Goal: Task Accomplishment & Management: Manage account settings

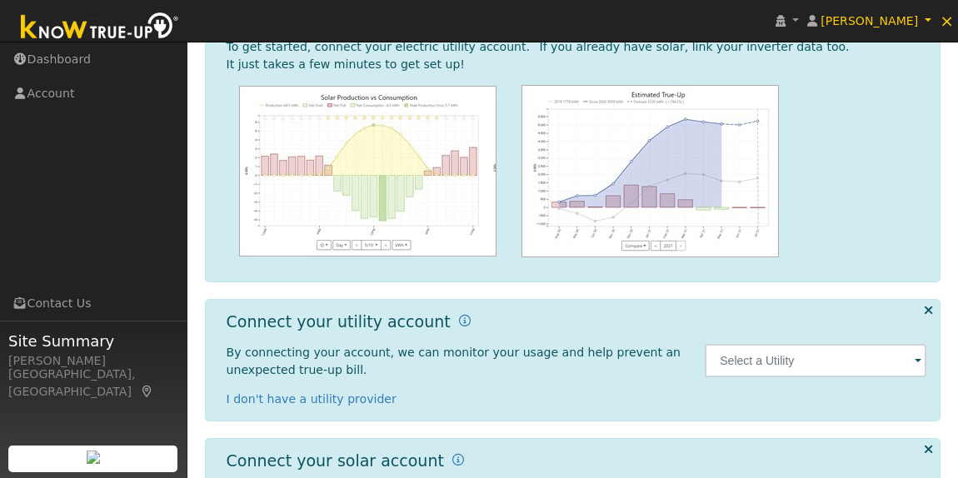
scroll to position [189, 0]
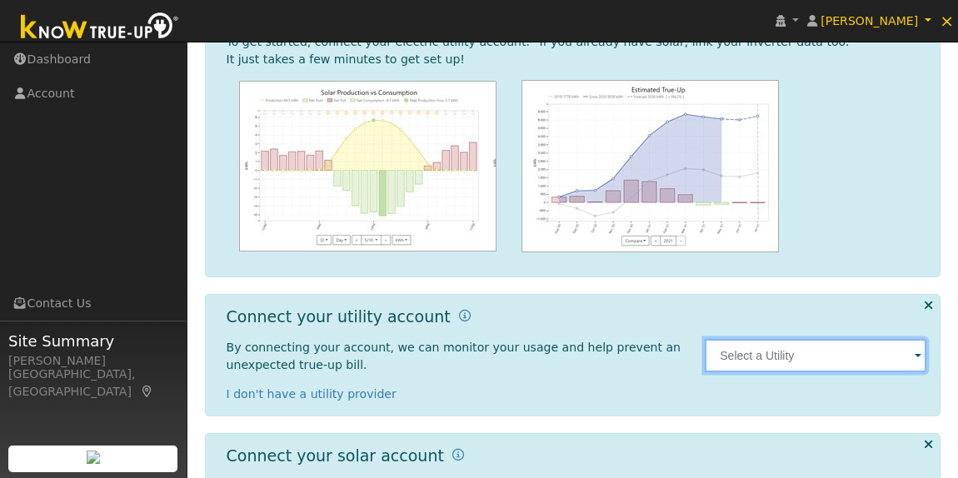
click at [875, 351] on input "text" at bounding box center [816, 355] width 222 height 33
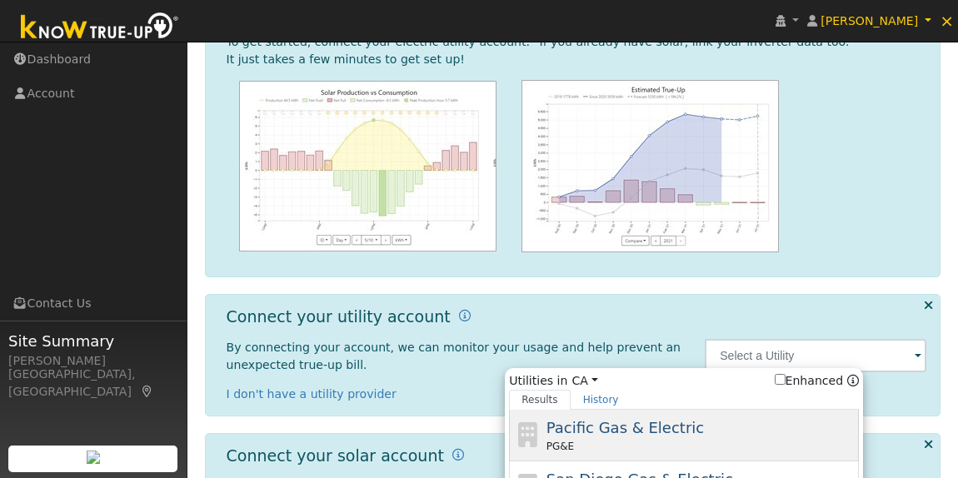
click at [636, 432] on span "Pacific Gas & Electric" at bounding box center [625, 427] width 157 height 17
type input "PG&E"
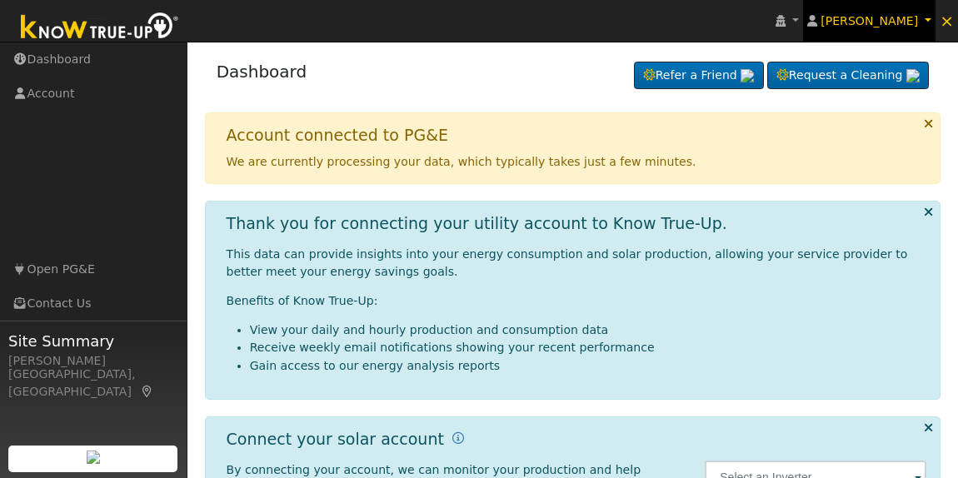
click at [916, 24] on span "[PERSON_NAME]" at bounding box center [869, 20] width 97 height 13
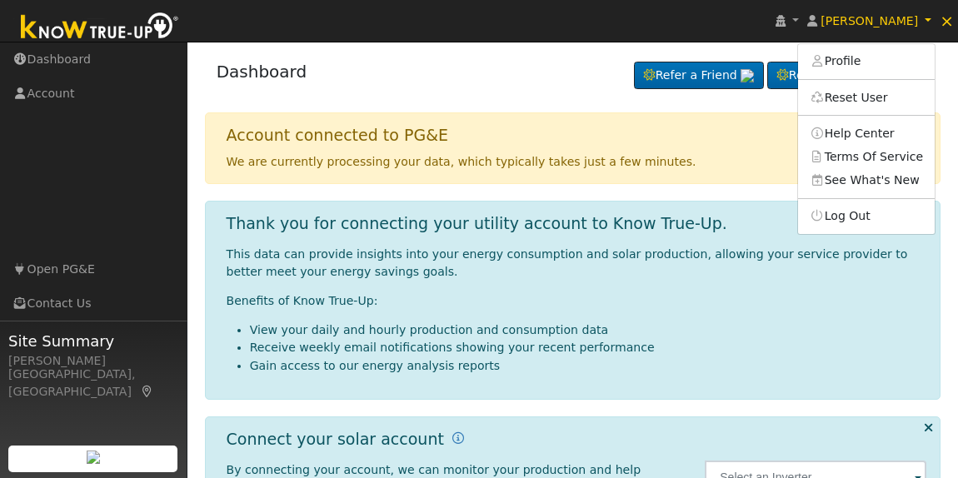
click at [478, 107] on div "Dashboard Refer a Friend Request a Cleaning" at bounding box center [573, 443] width 754 height 786
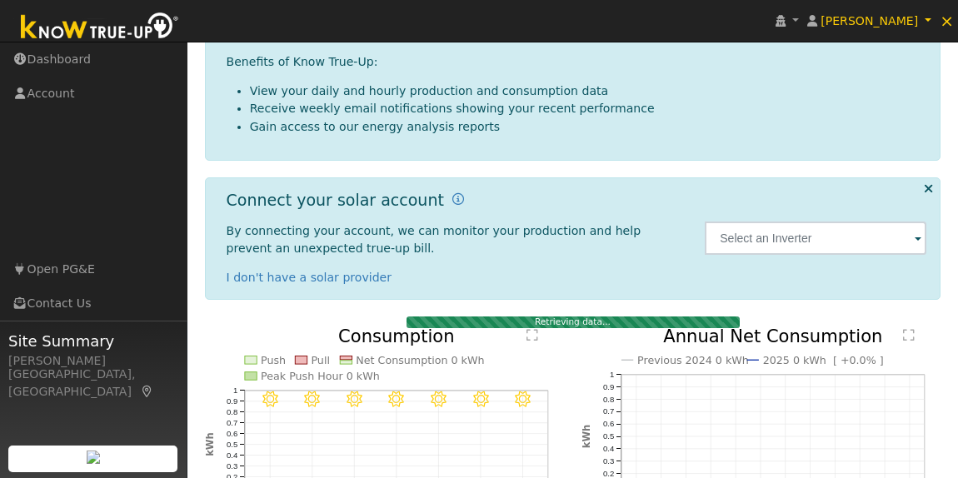
scroll to position [246, 0]
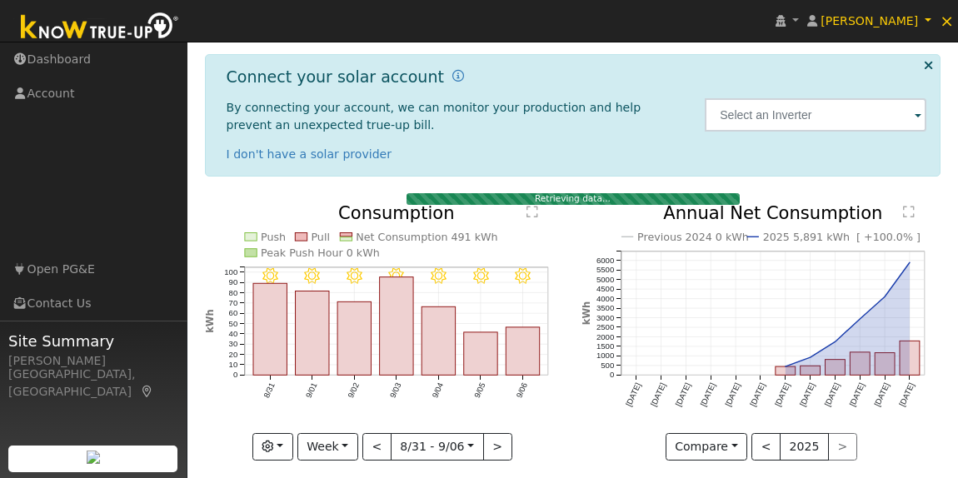
scroll to position [288, 0]
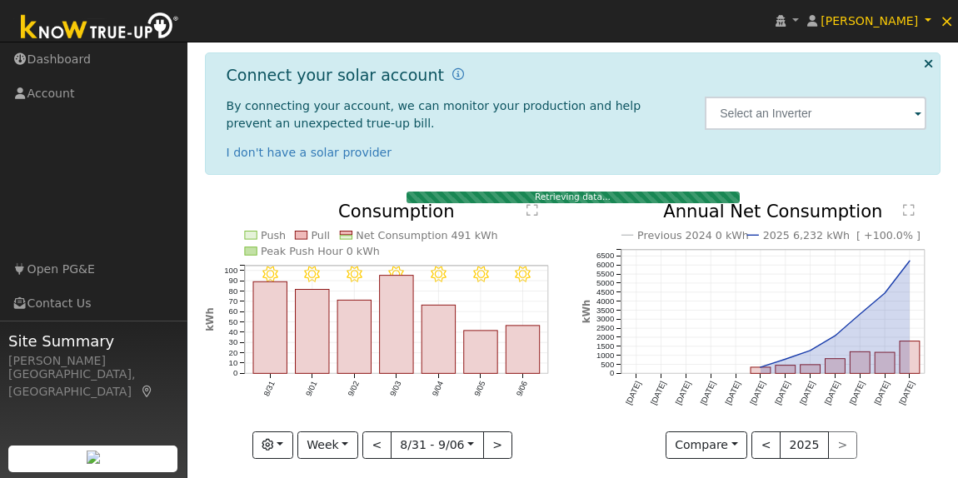
scroll to position [288, 0]
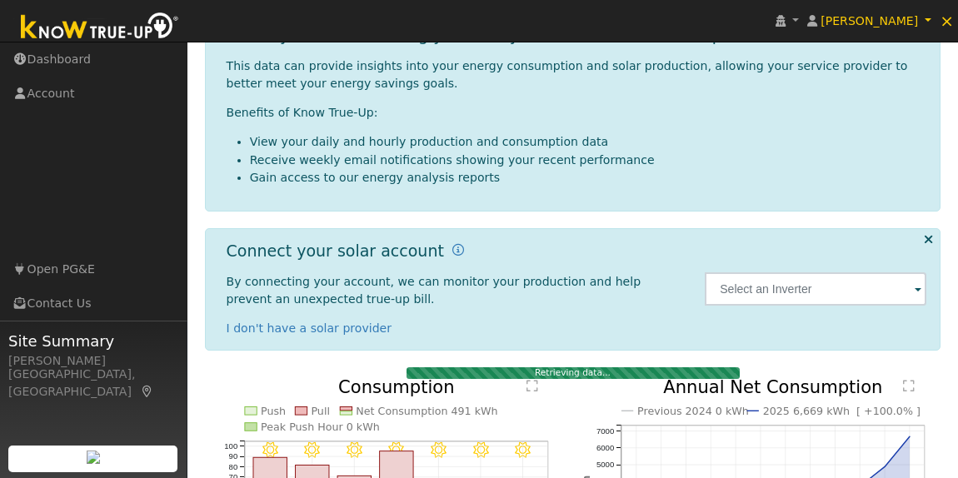
scroll to position [84, 0]
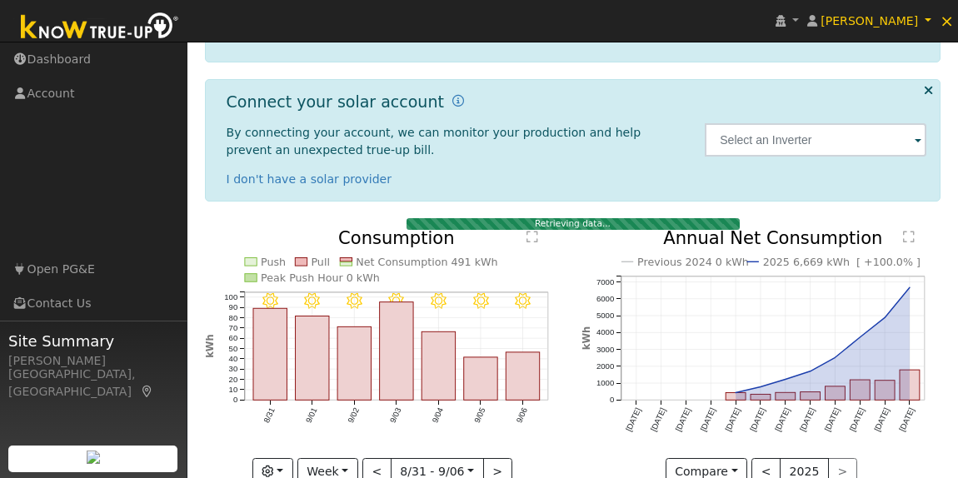
scroll to position [288, 0]
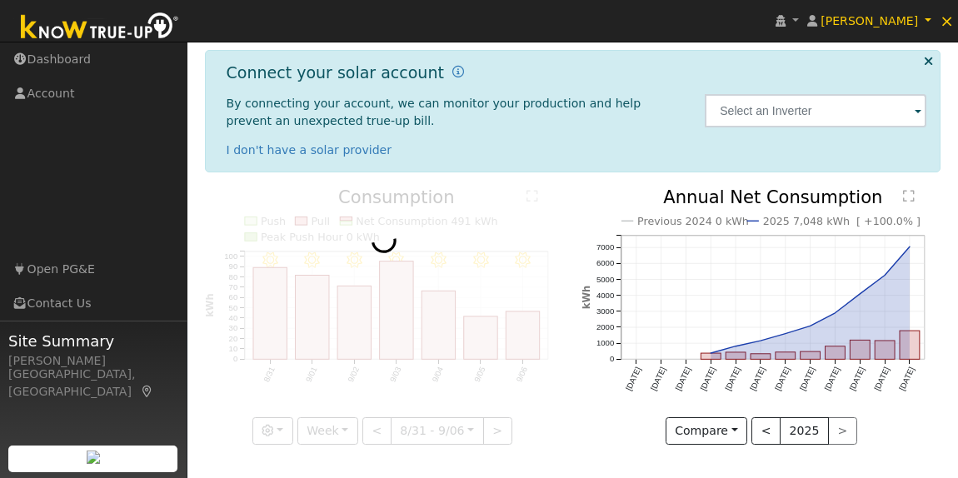
scroll to position [277, 0]
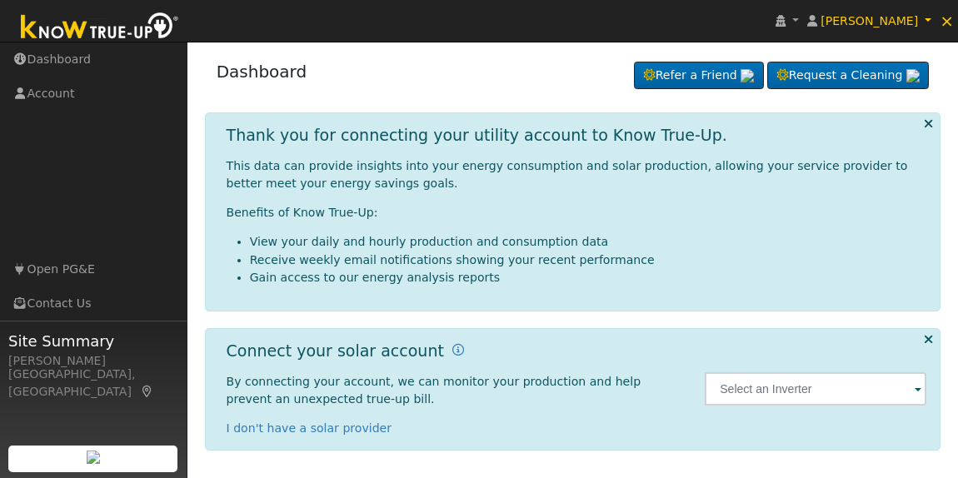
scroll to position [277, 0]
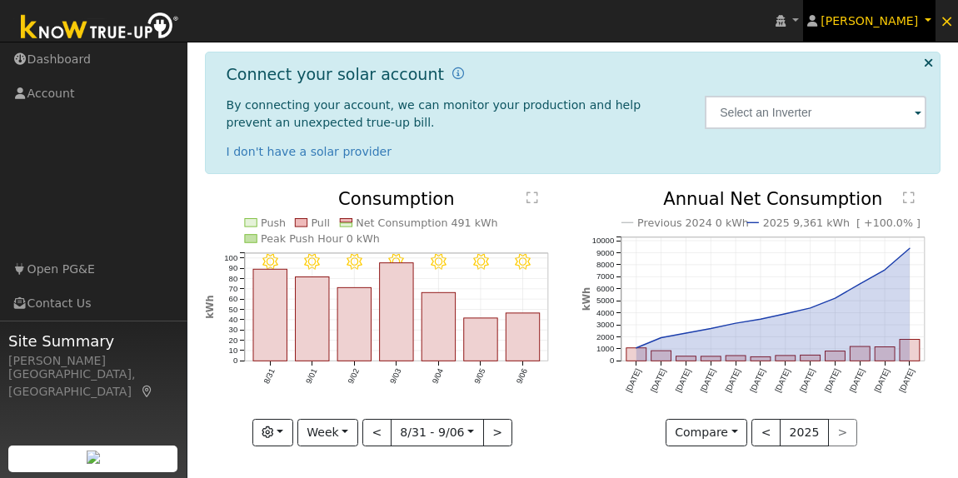
click at [901, 14] on span "Satinder Singh" at bounding box center [869, 20] width 97 height 13
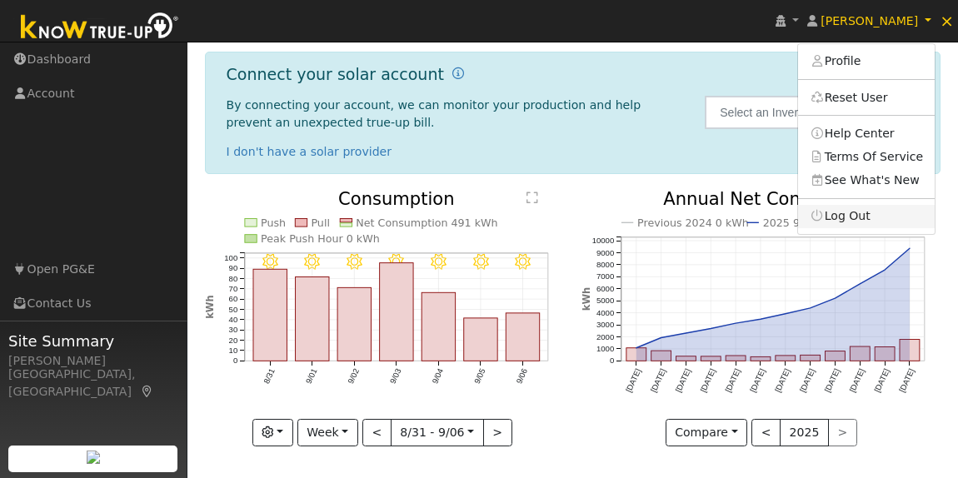
click at [892, 217] on link "Log Out" at bounding box center [866, 216] width 137 height 23
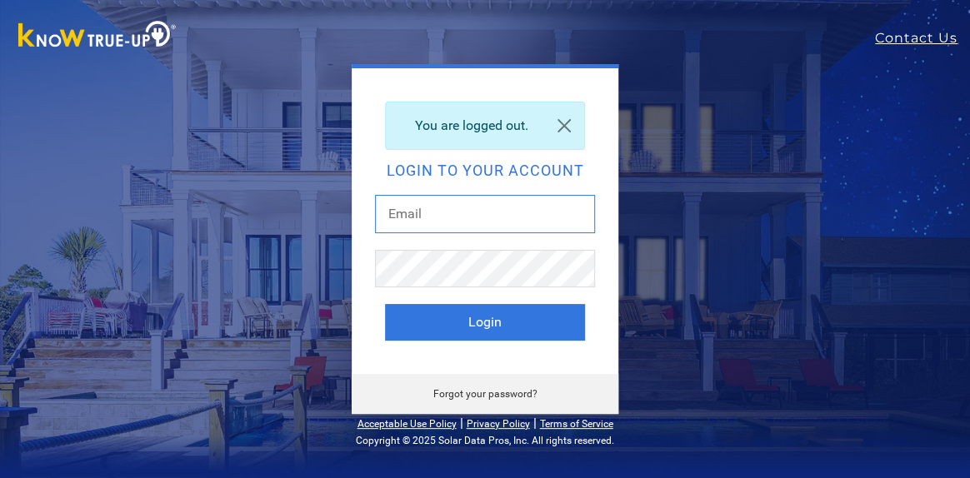
click at [511, 202] on input "text" at bounding box center [485, 214] width 220 height 38
type input "[EMAIL_ADDRESS][DOMAIN_NAME]"
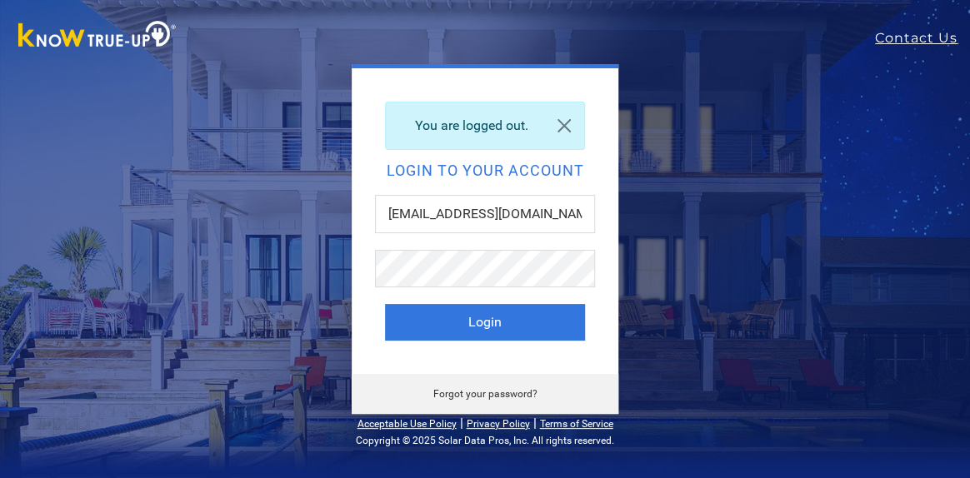
click at [385, 304] on button "Login" at bounding box center [485, 322] width 200 height 37
